Goal: Information Seeking & Learning: Learn about a topic

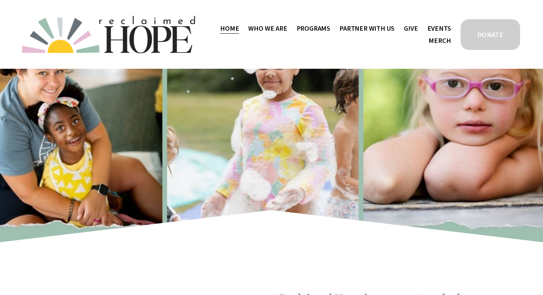
scroll to position [220, 0]
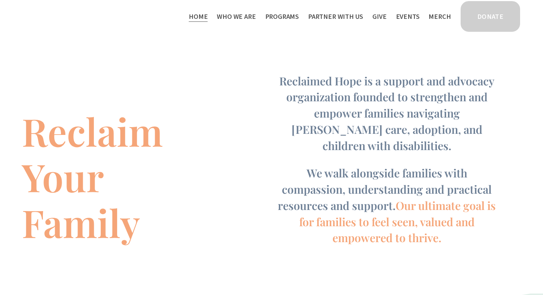
click at [0, 0] on span "Work With Us" at bounding box center [0, 0] width 0 height 0
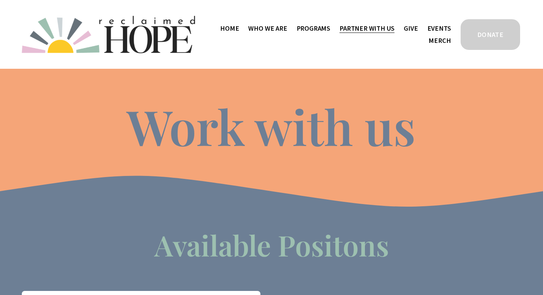
click at [245, 14] on div "Skip to Content Home Who We Are" at bounding box center [271, 34] width 543 height 69
click at [279, 27] on span "Who We Are" at bounding box center [267, 28] width 39 height 11
click at [238, 27] on link "Home" at bounding box center [229, 28] width 19 height 12
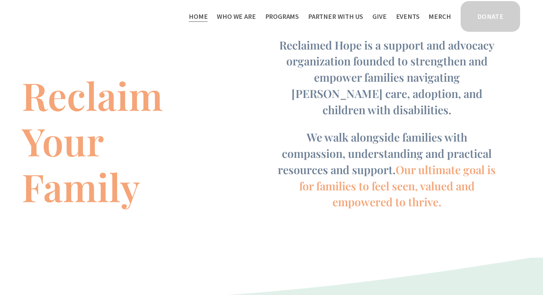
scroll to position [258, 0]
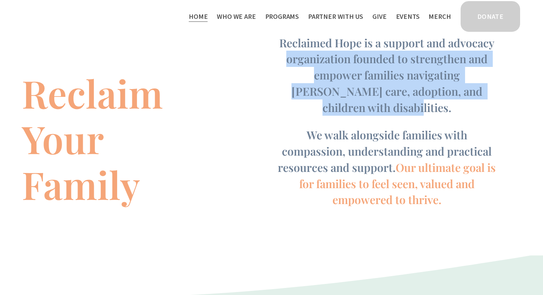
drag, startPoint x: 286, startPoint y: 60, endPoint x: 493, endPoint y: 92, distance: 209.6
click at [493, 92] on h4 "Reclaimed Hope is a support and advocacy organization founded to strengthen and…" at bounding box center [387, 75] width 227 height 81
copy span "organization founded to strengthen and empower families navigating foster care,…"
